Goal: Task Accomplishment & Management: Complete application form

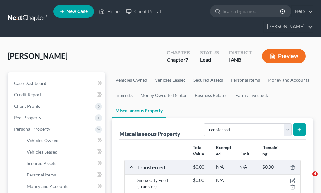
select select "transferred"
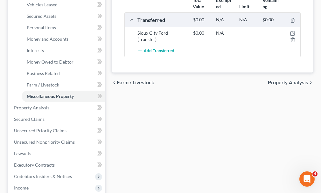
scroll to position [222, 0]
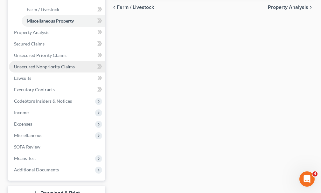
click at [37, 64] on span "Unsecured Nonpriority Claims" at bounding box center [44, 66] width 61 height 5
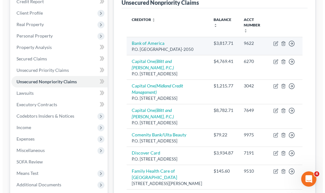
scroll to position [95, 0]
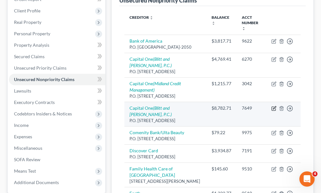
click at [273, 106] on icon "button" at bounding box center [273, 108] width 5 height 5
select select "46"
select select "2"
select select "0"
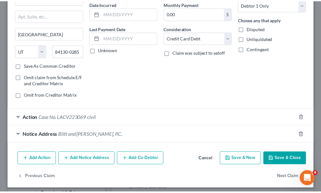
scroll to position [65, 0]
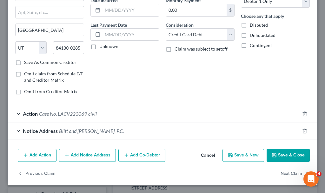
click at [278, 154] on button "Save & Close" at bounding box center [288, 155] width 43 height 13
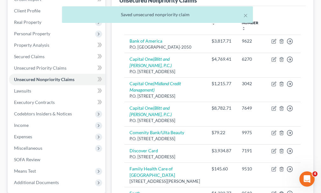
click at [25, 9] on div "× Saved unsecured nonpriority claim" at bounding box center [157, 16] width 321 height 20
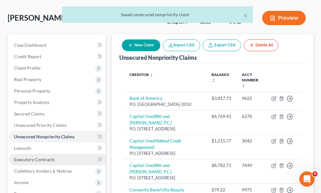
scroll to position [32, 0]
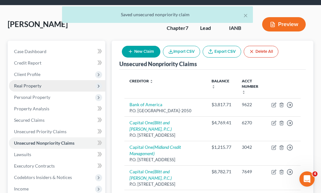
click at [22, 83] on span "Real Property" at bounding box center [27, 85] width 27 height 5
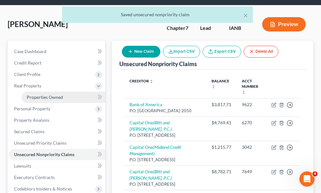
click at [43, 94] on span "Properties Owned" at bounding box center [45, 96] width 36 height 5
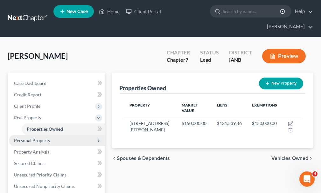
click at [34, 138] on span "Personal Property" at bounding box center [32, 140] width 36 height 5
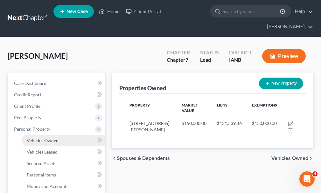
click at [38, 138] on span "Vehicles Owned" at bounding box center [43, 140] width 32 height 5
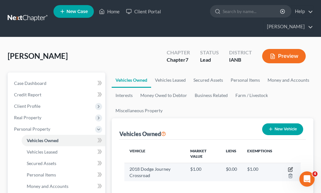
click at [289, 168] on icon "button" at bounding box center [290, 170] width 4 height 4
select select "0"
select select "8"
select select "0"
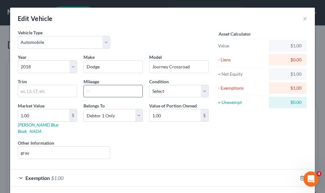
click at [102, 90] on input "text" at bounding box center [113, 91] width 59 height 12
type input "89000"
type input "8"
type input "8.00"
type input "88"
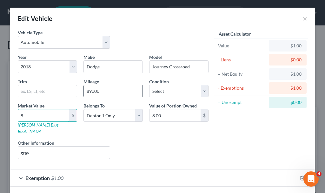
type input "88.00"
type input "8"
type input "8.00"
type input "6"
type input "6.00"
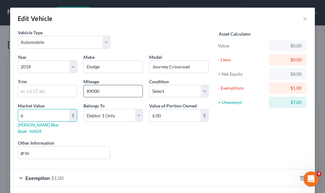
type input "66"
type input "66.00"
type input "662"
type input "662.00"
type input "6626"
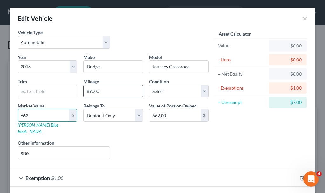
type input "6,626.00"
type input "6,626"
drag, startPoint x: 54, startPoint y: 171, endPoint x: 168, endPoint y: 134, distance: 119.9
click at [55, 175] on span "$1.00" at bounding box center [57, 178] width 12 height 6
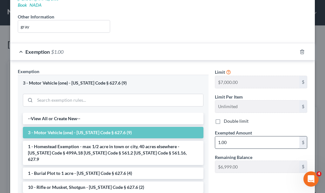
scroll to position [127, 0]
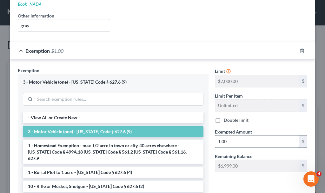
click at [234, 135] on input "1.00" at bounding box center [257, 141] width 84 height 12
type input "6,626"
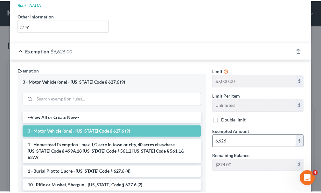
scroll to position [186, 0]
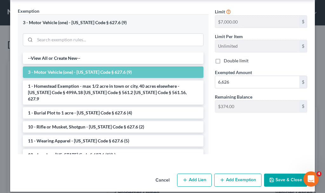
click at [277, 174] on button "Save & Close" at bounding box center [285, 179] width 43 height 13
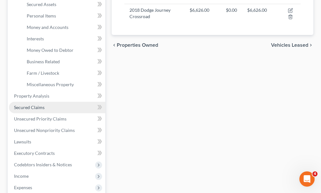
click at [24, 105] on span "Secured Claims" at bounding box center [29, 107] width 30 height 5
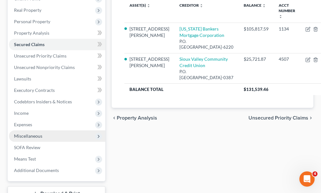
scroll to position [127, 0]
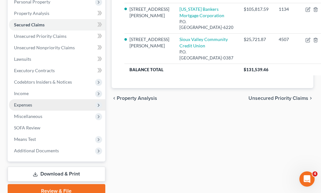
click at [27, 102] on span "Expenses" at bounding box center [23, 104] width 18 height 5
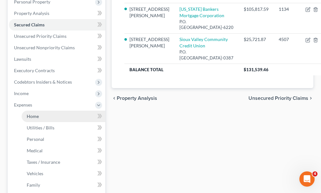
click at [31, 113] on span "Home" at bounding box center [33, 115] width 12 height 5
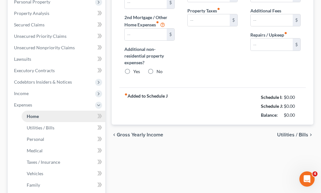
type input "933.00"
type input "572.00"
radio input "true"
type input "0.00"
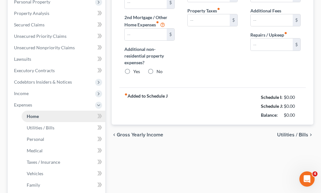
type input "0.00"
type input "100.00"
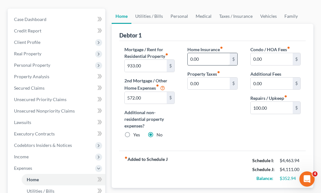
scroll to position [32, 0]
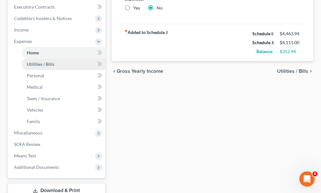
click at [39, 61] on span "Utilities / Bills" at bounding box center [41, 63] width 28 height 5
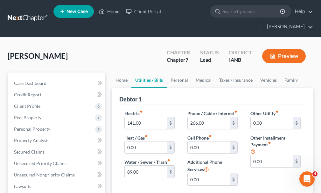
drag, startPoint x: 129, startPoint y: 115, endPoint x: 117, endPoint y: 124, distance: 14.3
click at [128, 117] on input "141.00" at bounding box center [146, 123] width 42 height 12
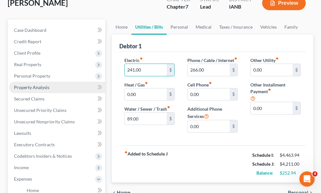
scroll to position [64, 0]
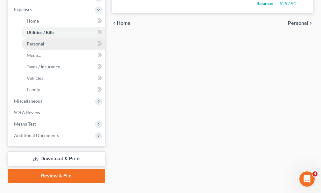
type input "241.00"
click at [33, 41] on span "Personal" at bounding box center [35, 43] width 17 height 5
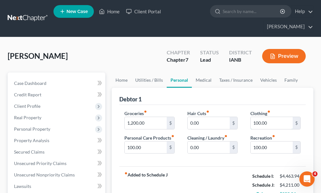
drag, startPoint x: 252, startPoint y: 114, endPoint x: 247, endPoint y: 117, distance: 5.3
click at [251, 117] on input "100.00" at bounding box center [271, 123] width 42 height 12
type input "200.00"
click at [189, 141] on input "0.00" at bounding box center [208, 147] width 42 height 12
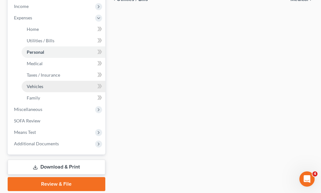
scroll to position [225, 0]
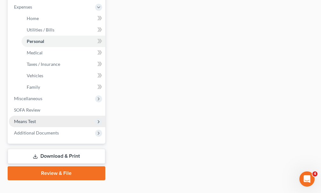
type input "50.00"
click at [23, 118] on span "Means Test" at bounding box center [25, 120] width 22 height 5
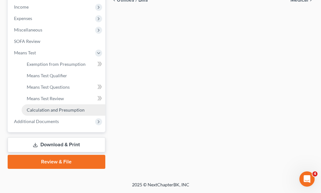
scroll to position [202, 0]
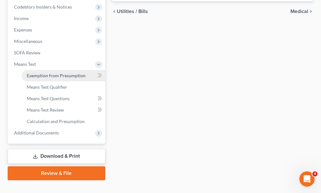
click at [44, 73] on span "Exemption from Presumption" at bounding box center [56, 75] width 59 height 5
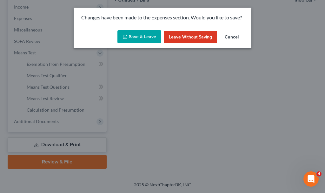
click at [132, 34] on button "Save & Leave" at bounding box center [140, 36] width 44 height 13
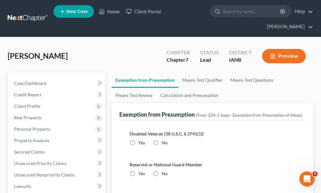
click at [161, 139] on label "No" at bounding box center [164, 142] width 6 height 6
click at [164, 139] on input "No" at bounding box center [166, 141] width 4 height 4
radio input "true"
click at [161, 170] on label "No" at bounding box center [164, 173] width 6 height 6
click at [164, 170] on input "No" at bounding box center [166, 172] width 4 height 4
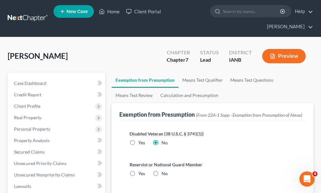
radio input "true"
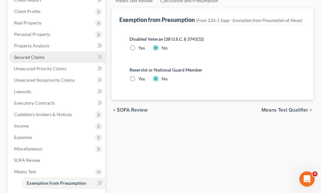
scroll to position [202, 0]
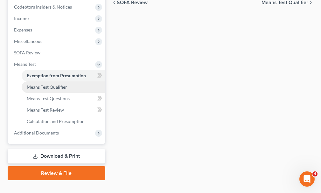
click at [38, 84] on span "Means Test Qualifier" at bounding box center [47, 86] width 40 height 5
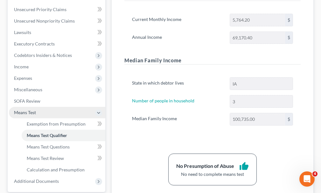
scroll to position [170, 0]
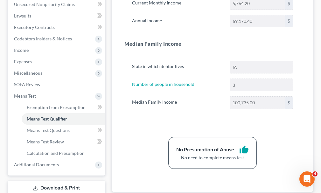
click at [47, 180] on link "Download & Print" at bounding box center [57, 187] width 98 height 15
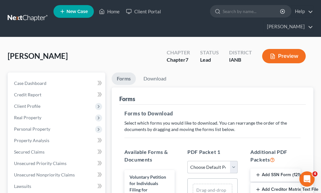
click at [197, 161] on select "Choose Default Petition PDF Packet Complete Bankruptcy Petition (all forms and …" at bounding box center [212, 167] width 50 height 13
select select "0"
click at [187, 161] on select "Choose Default Petition PDF Packet Complete Bankruptcy Petition (all forms and …" at bounding box center [212, 167] width 50 height 13
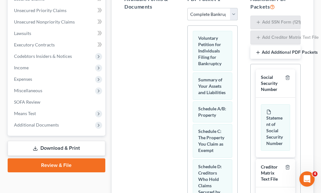
scroll to position [159, 0]
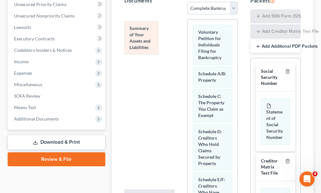
drag, startPoint x: 209, startPoint y: 72, endPoint x: 139, endPoint y: 33, distance: 79.6
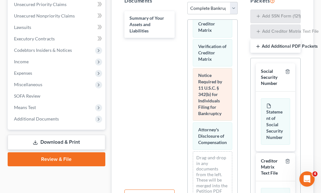
scroll to position [508, 0]
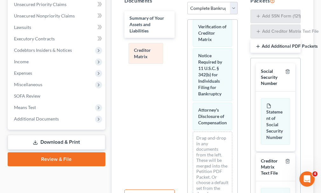
drag, startPoint x: 211, startPoint y: 65, endPoint x: 146, endPoint y: 49, distance: 66.2
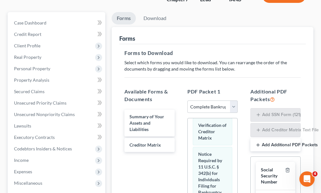
scroll to position [0, 0]
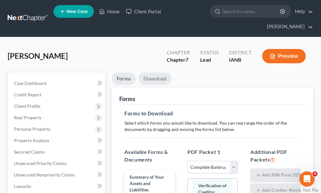
click at [157, 72] on link "Download" at bounding box center [154, 78] width 33 height 12
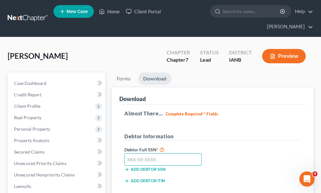
click at [165, 153] on input "text" at bounding box center [162, 159] width 77 height 13
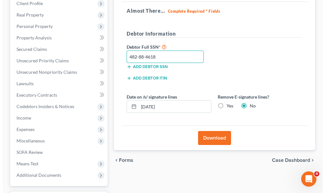
scroll to position [127, 0]
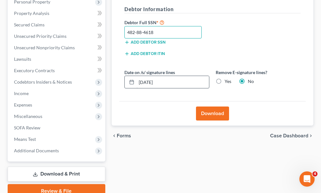
type input "482-88-4618"
drag, startPoint x: 178, startPoint y: 69, endPoint x: 123, endPoint y: 71, distance: 54.7
click at [123, 71] on div "Date on /s/ signature lines [DATE]" at bounding box center [166, 78] width 91 height 19
click at [224, 78] on label "Yes" at bounding box center [227, 81] width 7 height 6
click at [227, 78] on input "Yes" at bounding box center [229, 80] width 4 height 4
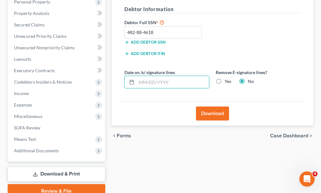
radio input "true"
radio input "false"
click at [209, 106] on button "Download" at bounding box center [212, 113] width 33 height 14
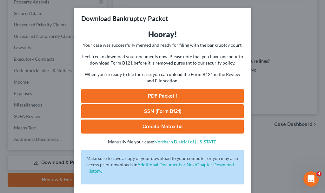
click at [142, 113] on link "SSN (Form B121)" at bounding box center [162, 111] width 163 height 14
click at [168, 95] on link "PDF Packet 1" at bounding box center [162, 96] width 163 height 14
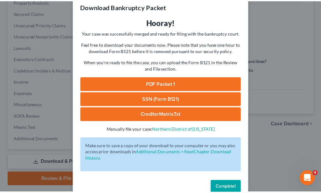
scroll to position [26, 0]
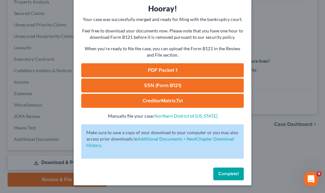
click at [219, 174] on span "Complete!" at bounding box center [229, 173] width 20 height 5
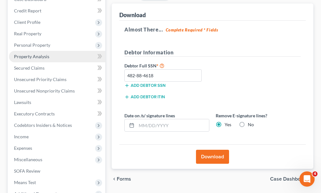
scroll to position [0, 0]
